Goal: Task Accomplishment & Management: Use online tool/utility

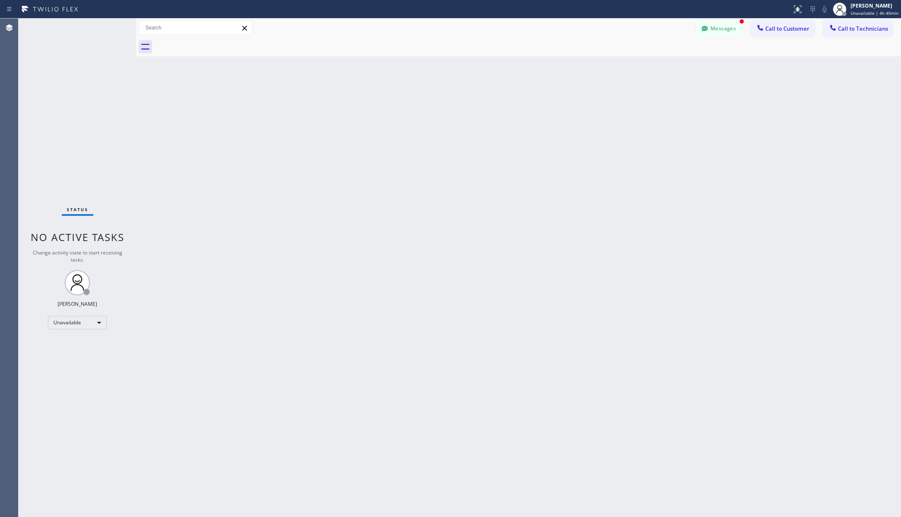
click at [86, 324] on div "Unavailable" at bounding box center [77, 322] width 59 height 13
click at [76, 342] on li "Available" at bounding box center [76, 345] width 57 height 10
click at [211, 311] on div "Back to Dashboard Change Sender ID Customers Technicians AA [PERSON_NAME] [DATE…" at bounding box center [518, 267] width 765 height 498
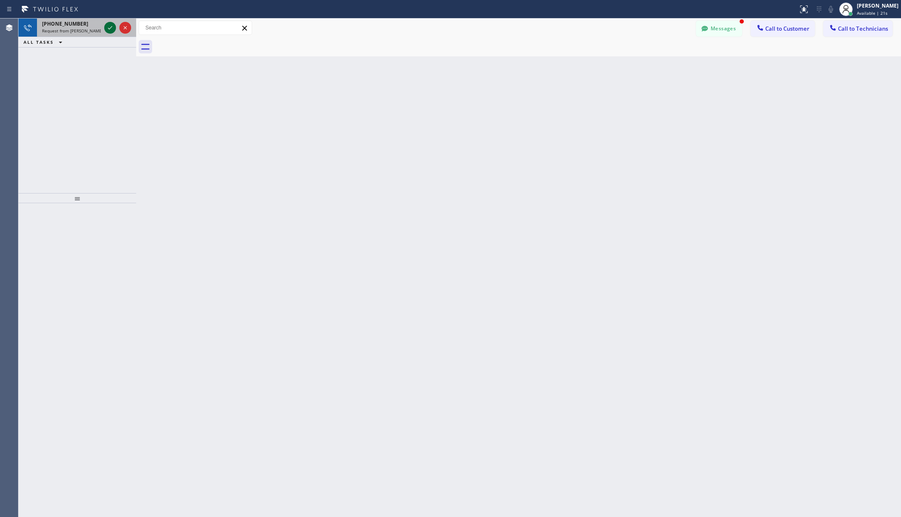
click at [110, 25] on icon at bounding box center [110, 28] width 10 height 10
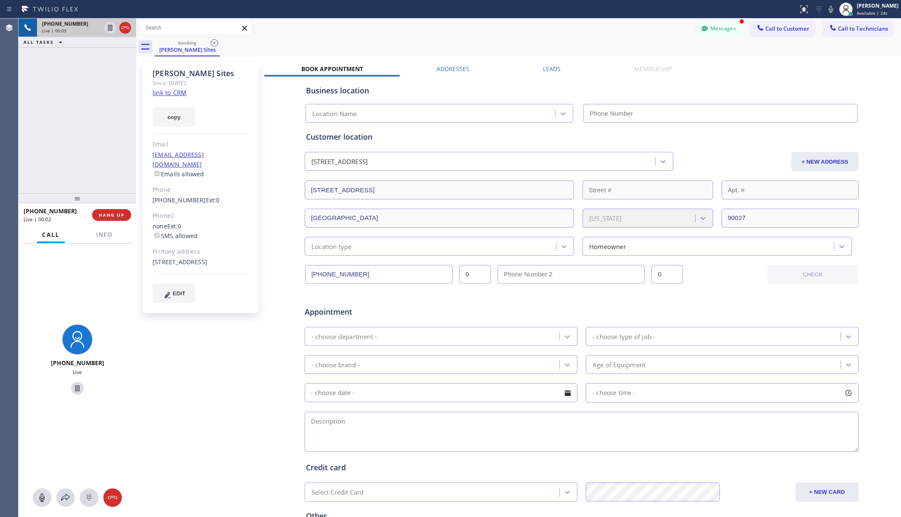
type input "[PHONE_NUMBER]"
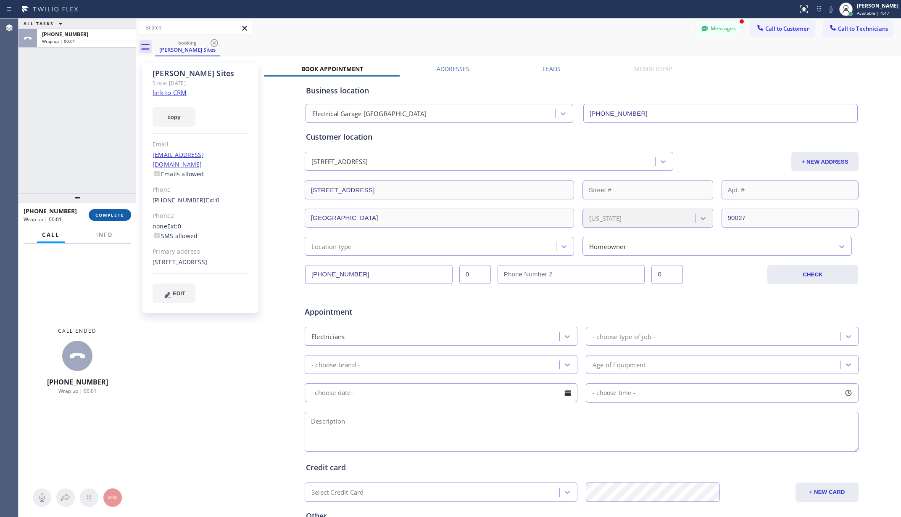
click at [117, 215] on span "COMPLETE" at bounding box center [109, 215] width 29 height 6
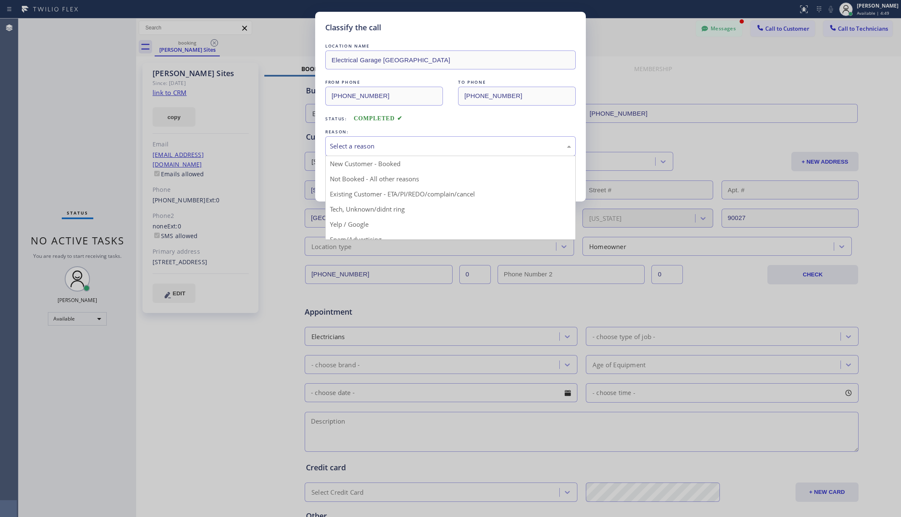
click at [434, 142] on div "Select a reason" at bounding box center [450, 146] width 241 height 10
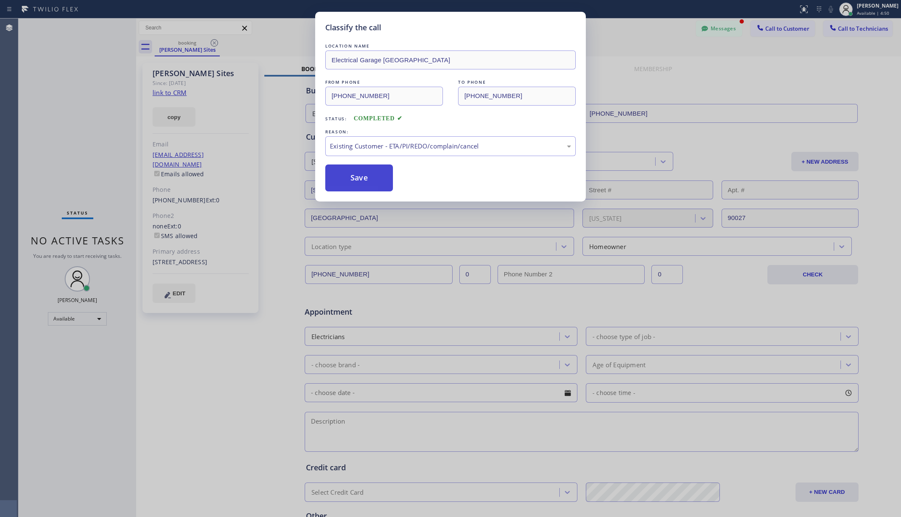
click at [367, 174] on button "Save" at bounding box center [359, 177] width 68 height 27
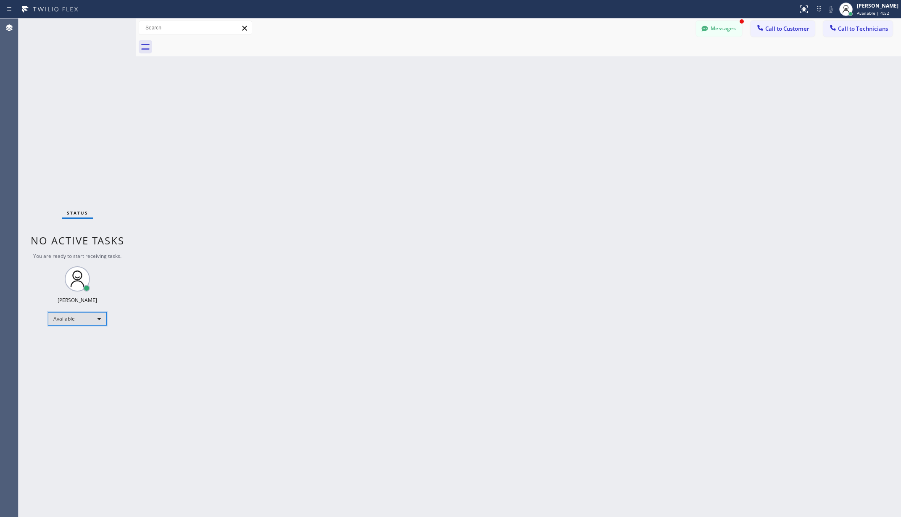
click at [87, 317] on div "Available" at bounding box center [77, 318] width 59 height 13
click at [81, 350] on li "Unavailable" at bounding box center [76, 351] width 57 height 10
click at [243, 324] on div "Back to Dashboard Change Sender ID Customers Technicians AA [PERSON_NAME] [DATE…" at bounding box center [518, 267] width 765 height 498
